Goal: Task Accomplishment & Management: Use online tool/utility

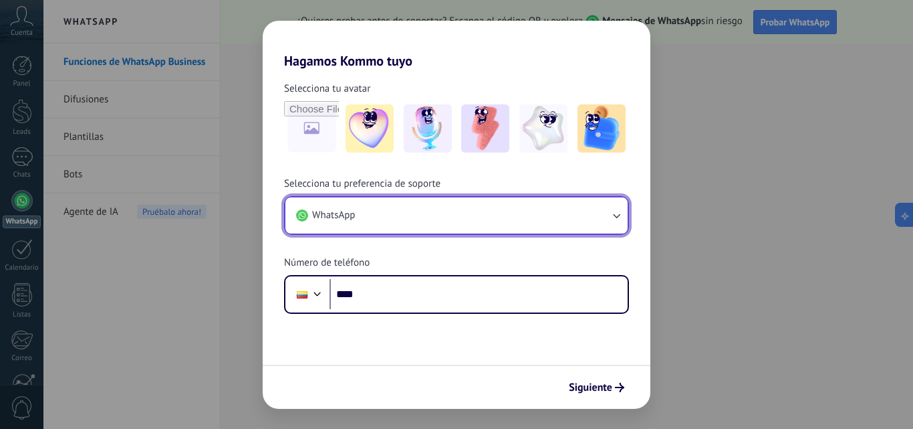
click at [379, 214] on button "WhatsApp" at bounding box center [456, 215] width 342 height 36
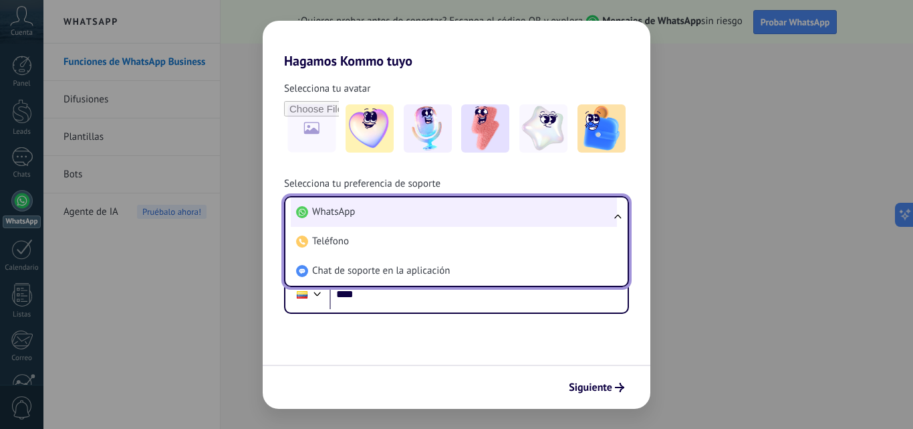
click at [368, 215] on li "WhatsApp" at bounding box center [454, 211] width 326 height 29
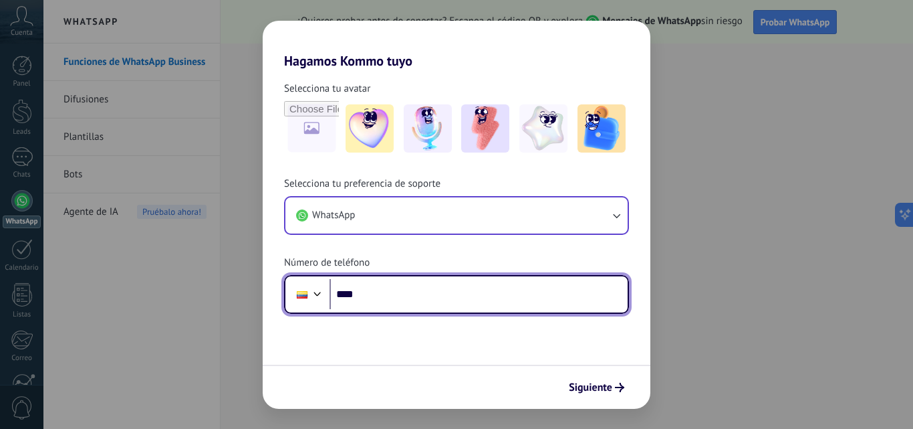
click at [380, 297] on input "****" at bounding box center [479, 294] width 298 height 31
click at [380, 302] on input "****" at bounding box center [479, 294] width 298 height 31
type input "**********"
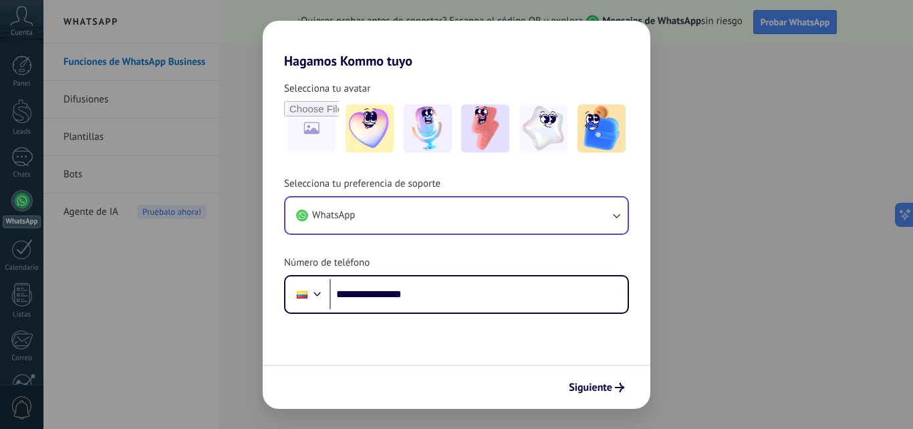
click at [604, 391] on span "Siguiente" at bounding box center [590, 386] width 43 height 9
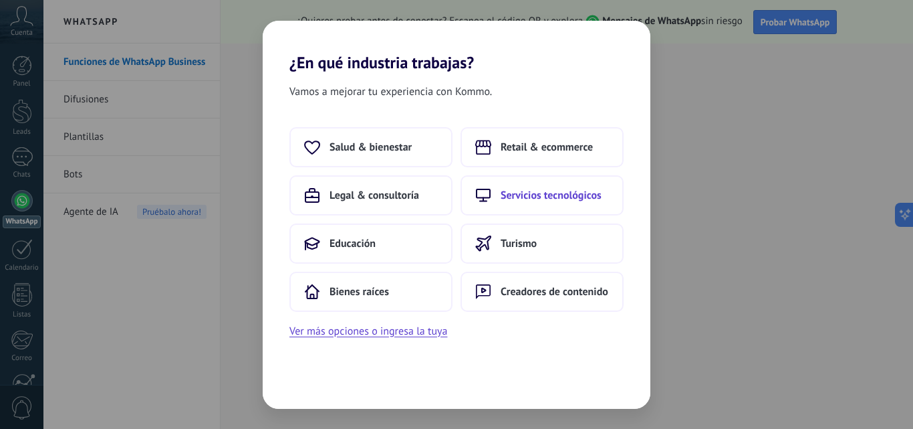
click at [590, 195] on span "Servicios tecnológicos" at bounding box center [551, 195] width 101 height 13
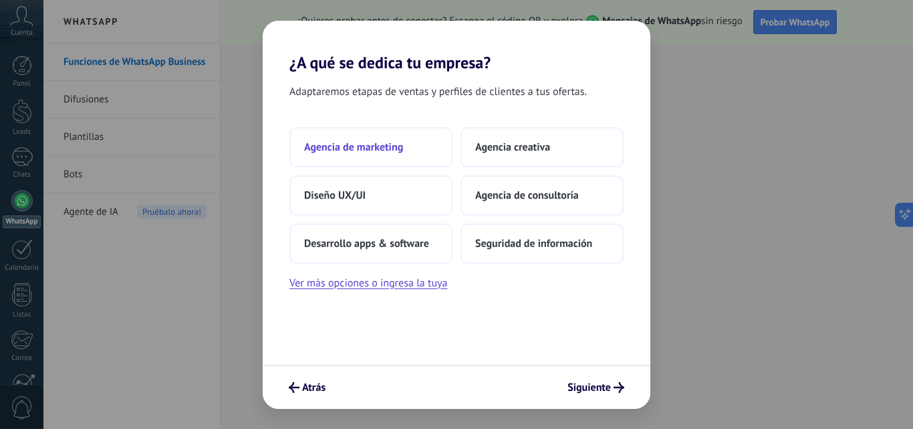
click at [410, 148] on button "Agencia de marketing" at bounding box center [370, 147] width 163 height 40
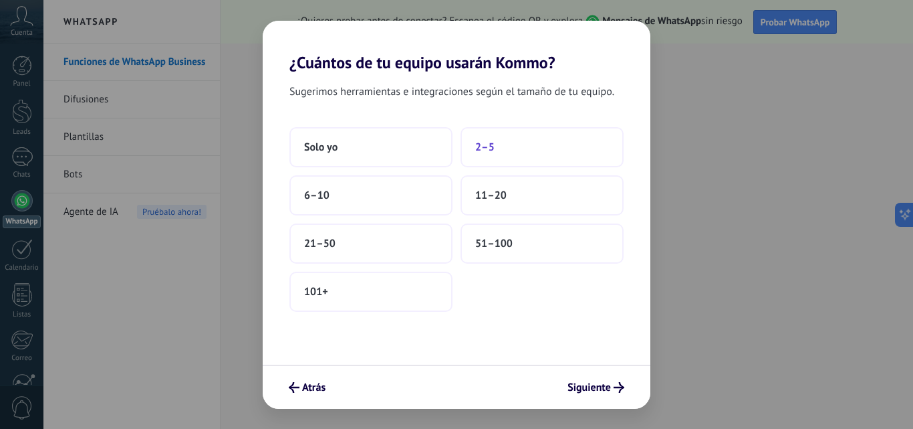
click at [541, 148] on button "2–5" at bounding box center [542, 147] width 163 height 40
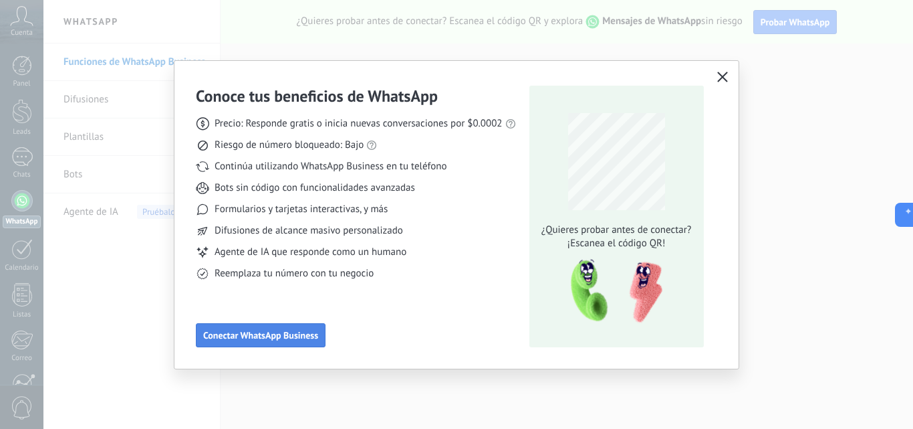
click at [294, 330] on span "Conectar WhatsApp Business" at bounding box center [260, 334] width 115 height 9
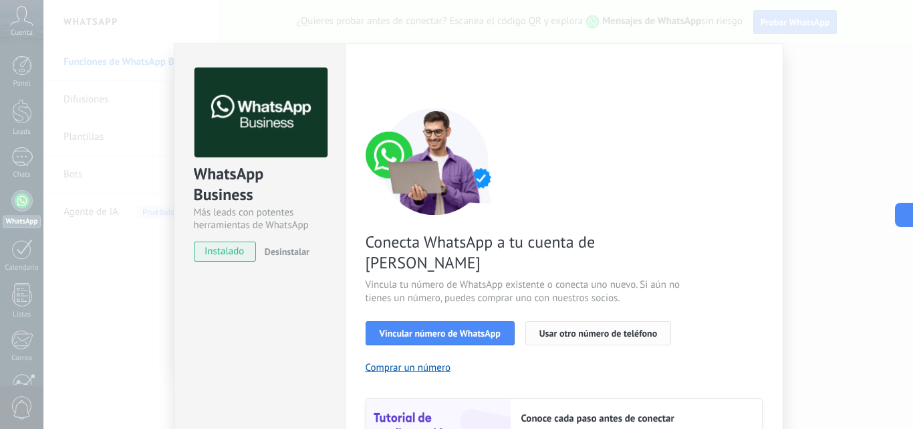
click at [560, 328] on span "Usar otro número de teléfono" at bounding box center [599, 332] width 118 height 9
click at [233, 253] on span "instalado" at bounding box center [225, 251] width 61 height 20
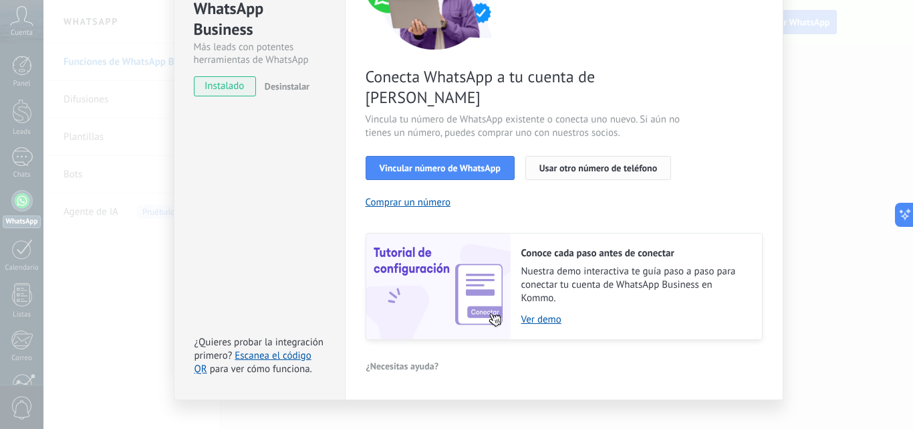
click at [553, 163] on span "Usar otro número de teléfono" at bounding box center [599, 167] width 118 height 9
click at [416, 163] on span "Vincular número de WhatsApp" at bounding box center [440, 167] width 121 height 9
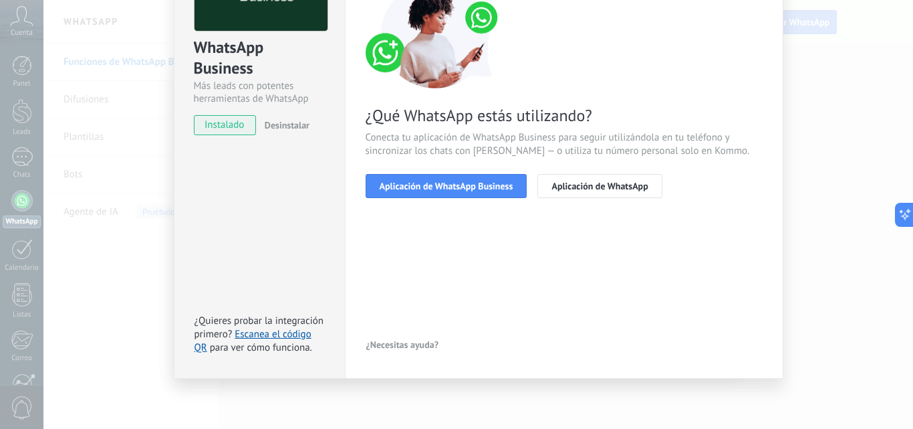
scroll to position [126, 0]
click at [604, 187] on span "Aplicación de WhatsApp" at bounding box center [600, 185] width 96 height 9
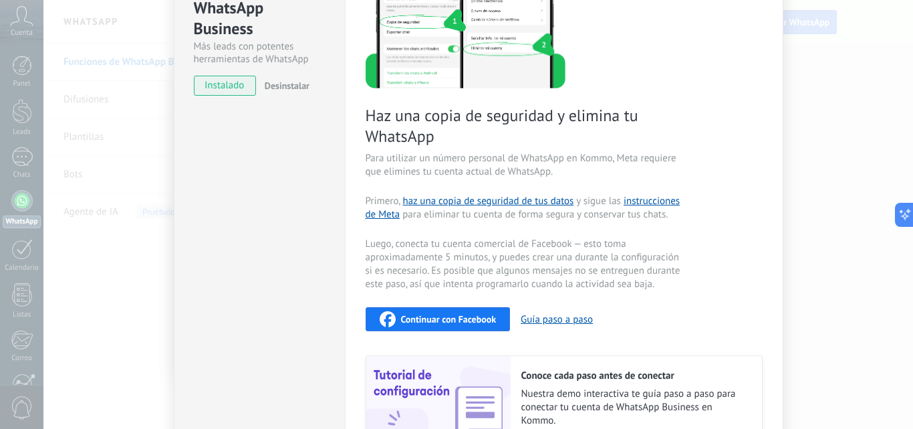
scroll to position [0, 0]
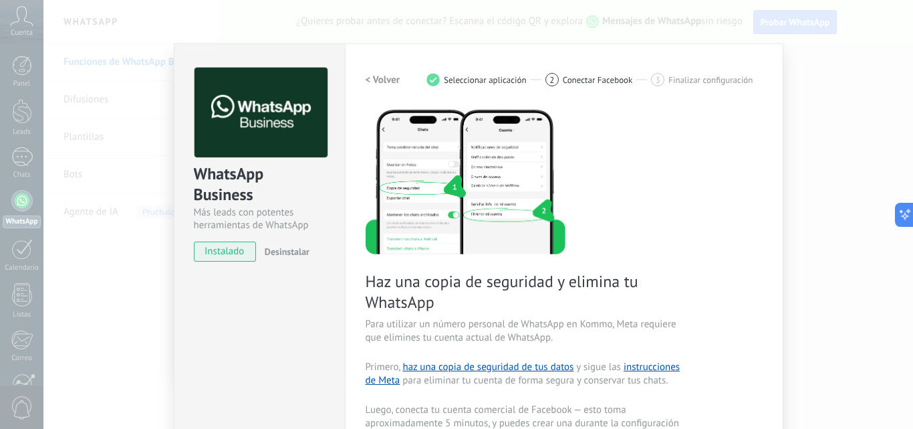
click at [798, 120] on div "WhatsApp Business Más leads con potentes herramientas de WhatsApp instalado Des…" at bounding box center [478, 214] width 870 height 429
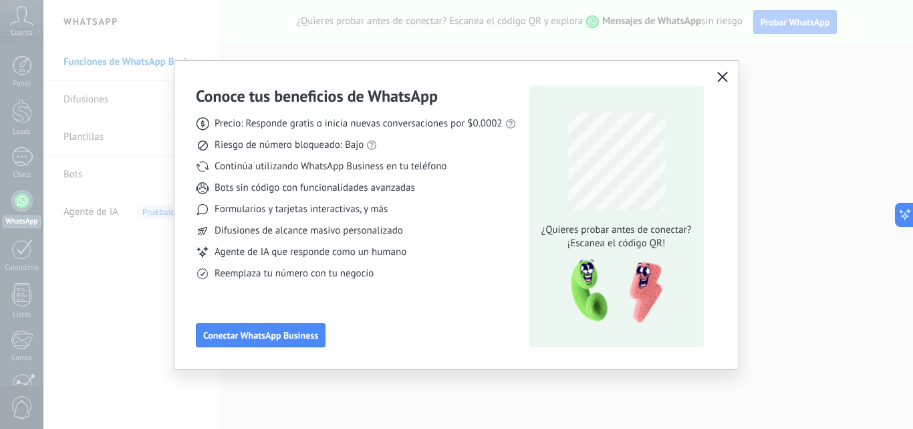
click at [723, 75] on icon "button" at bounding box center [722, 77] width 11 height 11
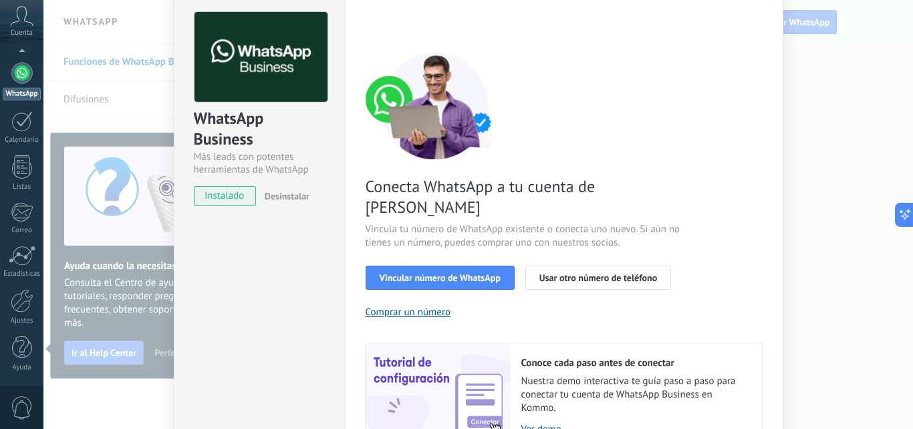
scroll to position [67, 0]
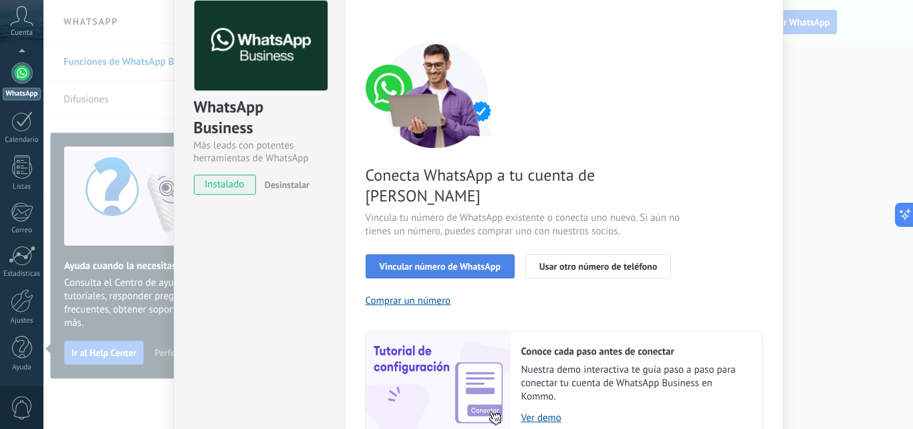
click at [493, 261] on span "Vincular número de WhatsApp" at bounding box center [440, 265] width 121 height 9
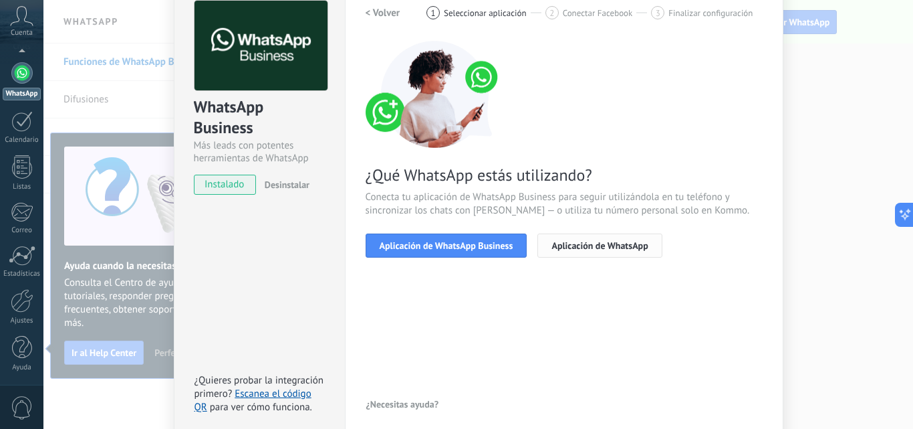
click at [587, 243] on span "Aplicación de WhatsApp" at bounding box center [600, 245] width 96 height 9
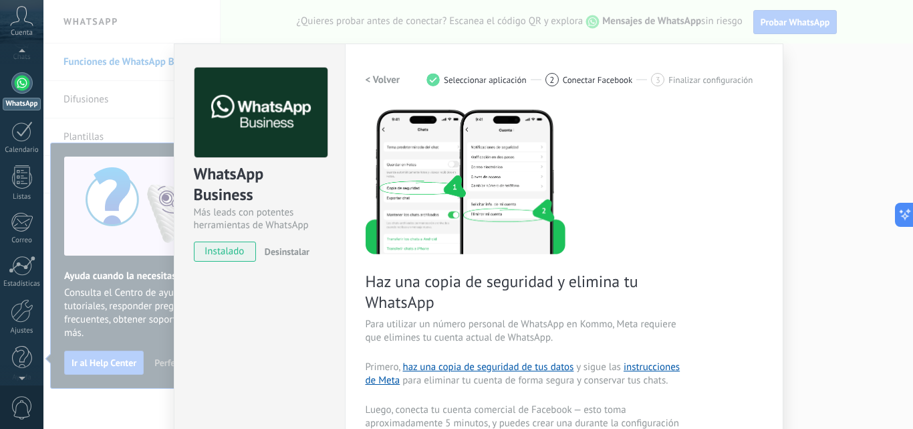
scroll to position [0, 0]
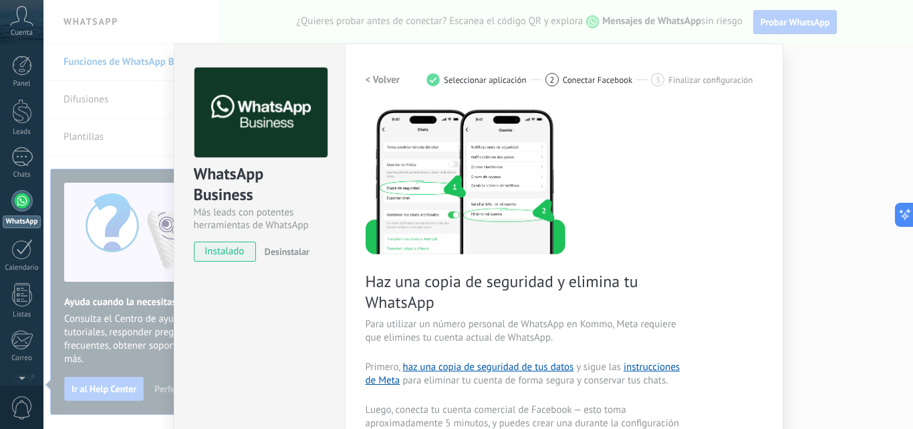
click at [296, 11] on div "WhatsApp Business Más leads con potentes herramientas de WhatsApp instalado Des…" at bounding box center [478, 214] width 870 height 429
